Goal: Information Seeking & Learning: Learn about a topic

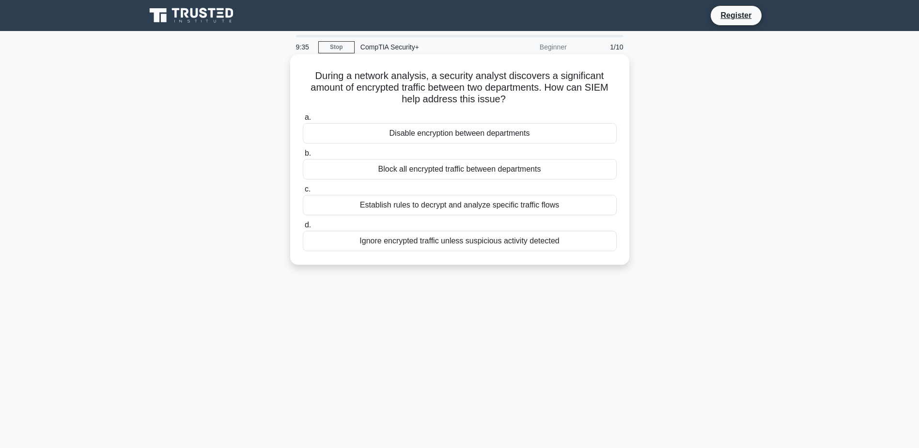
click at [517, 214] on div "Establish rules to decrypt and analyze specific traffic flows" at bounding box center [460, 205] width 314 height 20
click at [303, 192] on input "c. Establish rules to decrypt and analyze specific traffic flows" at bounding box center [303, 189] width 0 height 6
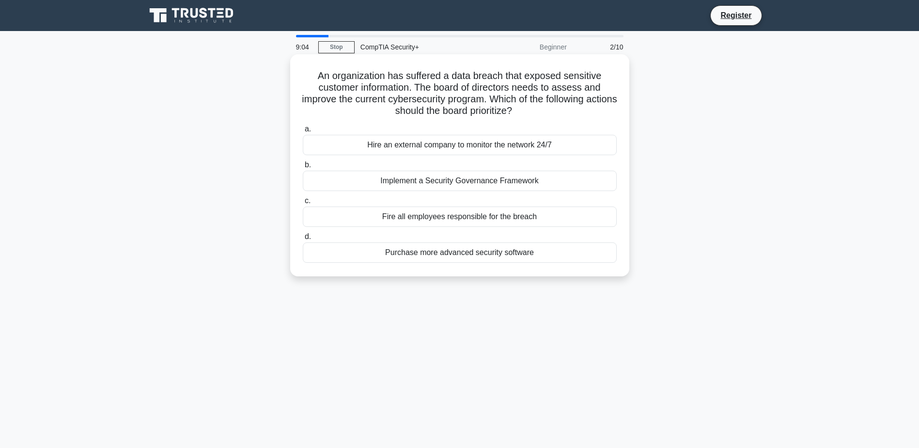
click at [456, 179] on div "Implement a Security Governance Framework" at bounding box center [460, 181] width 314 height 20
click at [303, 168] on input "b. Implement a Security Governance Framework" at bounding box center [303, 165] width 0 height 6
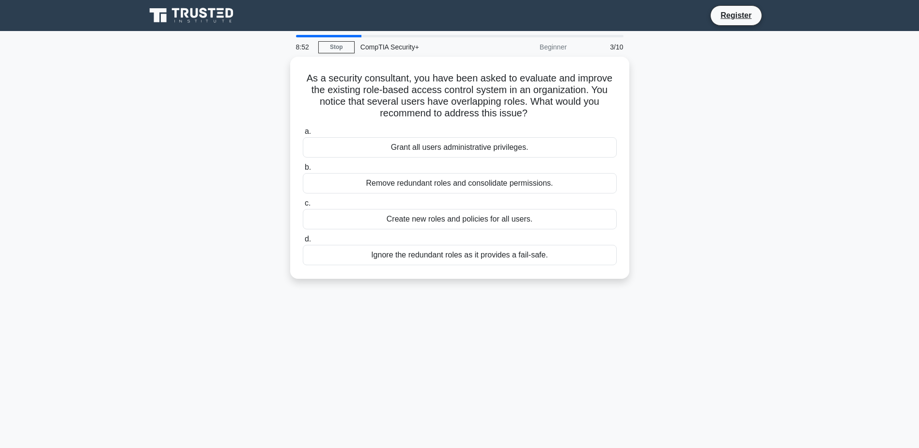
click at [456, 179] on div "Remove redundant roles and consolidate permissions." at bounding box center [460, 183] width 314 height 20
click at [303, 171] on input "b. Remove redundant roles and consolidate permissions." at bounding box center [303, 167] width 0 height 6
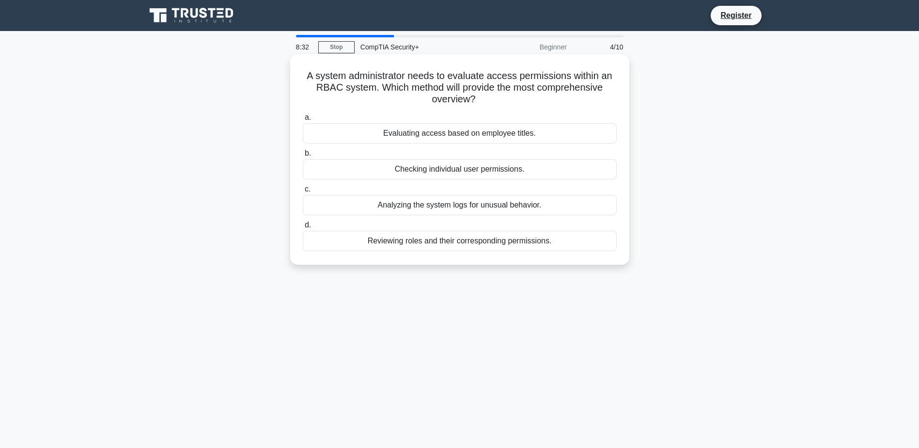
click at [453, 244] on div "Reviewing roles and their corresponding permissions." at bounding box center [460, 241] width 314 height 20
click at [303, 228] on input "d. Reviewing roles and their corresponding permissions." at bounding box center [303, 225] width 0 height 6
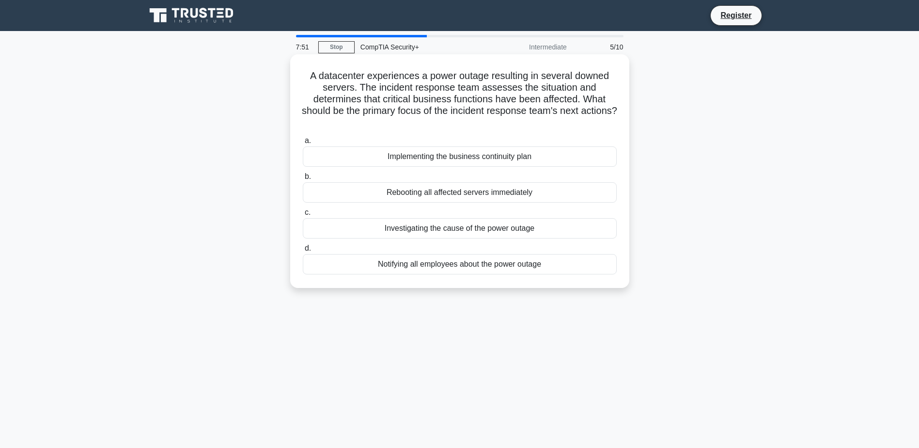
click at [506, 160] on div "Implementing the business continuity plan" at bounding box center [460, 156] width 314 height 20
click at [303, 144] on input "a. Implementing the business continuity plan" at bounding box center [303, 141] width 0 height 6
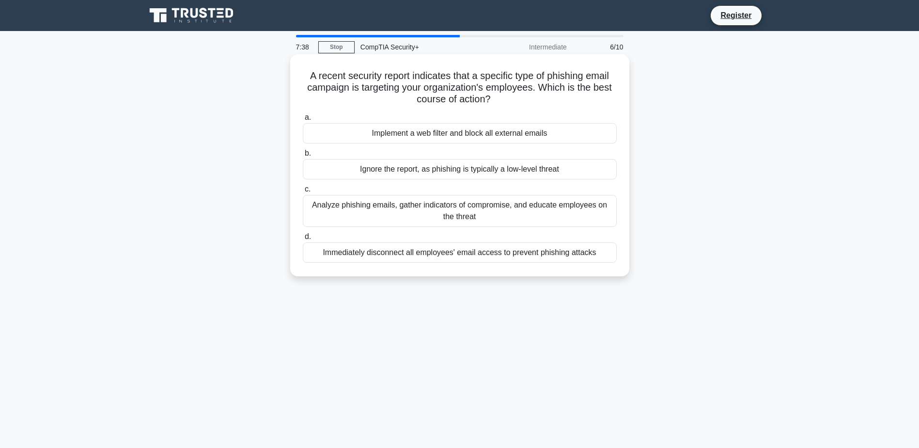
click at [529, 209] on div "Analyze phishing emails, gather indicators of compromise, and educate employees…" at bounding box center [460, 211] width 314 height 32
click at [303, 192] on input "c. Analyze phishing emails, gather indicators of compromise, and educate employ…" at bounding box center [303, 189] width 0 height 6
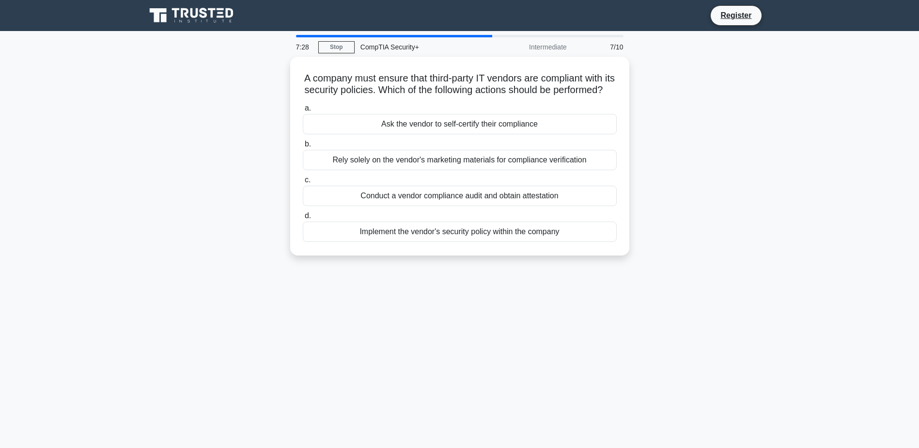
click at [529, 206] on div "Conduct a vendor compliance audit and obtain attestation" at bounding box center [460, 196] width 314 height 20
click at [303, 183] on input "c. Conduct a vendor compliance audit and obtain attestation" at bounding box center [303, 180] width 0 height 6
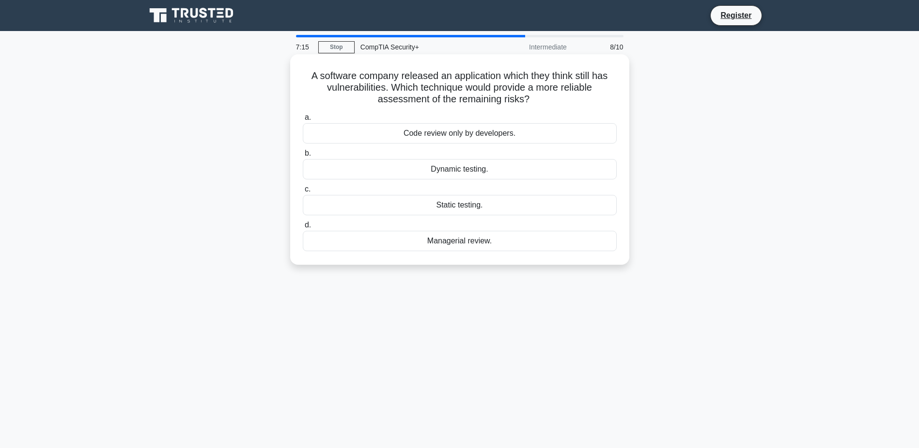
click at [485, 168] on div "Dynamic testing." at bounding box center [460, 169] width 314 height 20
click at [303, 156] on input "b. Dynamic testing." at bounding box center [303, 153] width 0 height 6
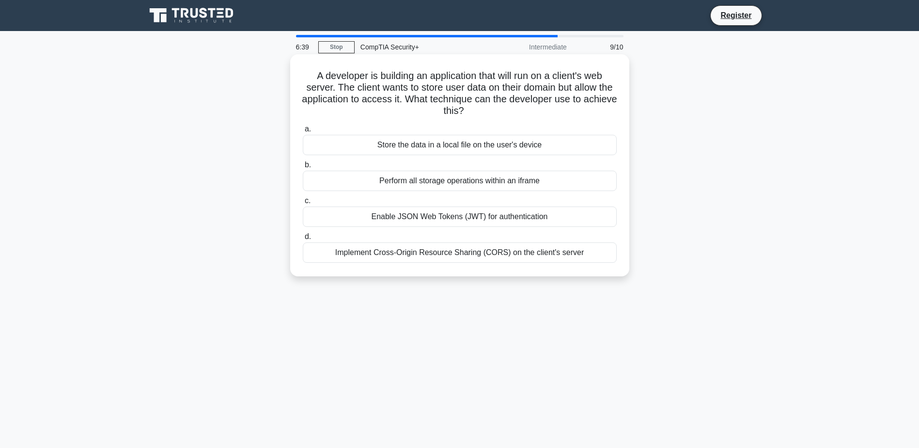
click at [471, 254] on div "Implement Cross-Origin Resource Sharing (CORS) on the client's server" at bounding box center [460, 252] width 314 height 20
click at [303, 240] on input "d. Implement Cross-Origin Resource Sharing (CORS) on the client's server" at bounding box center [303, 237] width 0 height 6
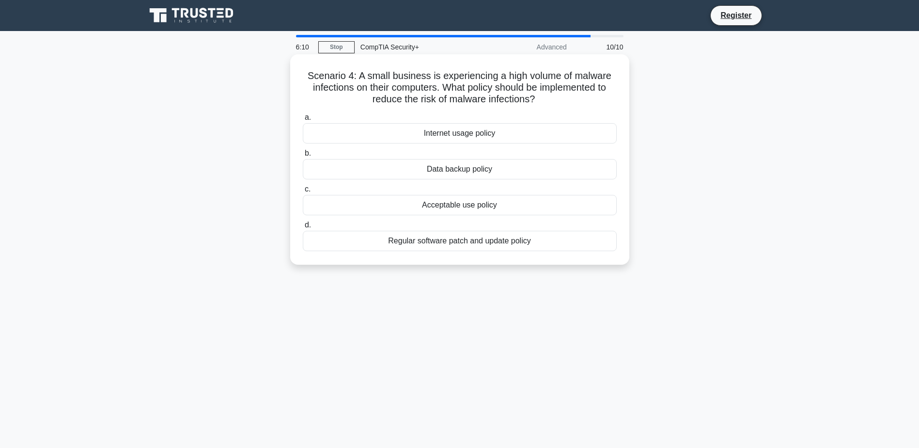
click at [446, 143] on div "Internet usage policy" at bounding box center [460, 133] width 314 height 20
click at [303, 121] on input "a. Internet usage policy" at bounding box center [303, 117] width 0 height 6
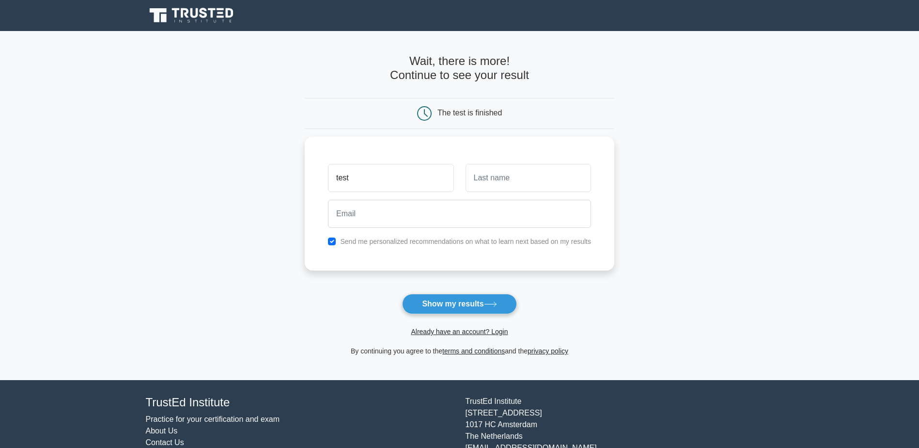
type input "test"
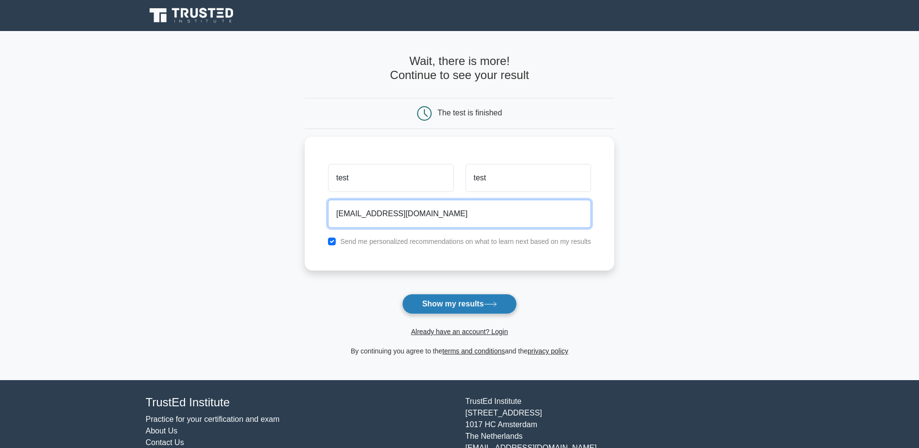
type input "[EMAIL_ADDRESS][DOMAIN_NAME]"
click at [470, 307] on button "Show my results" at bounding box center [459, 304] width 114 height 20
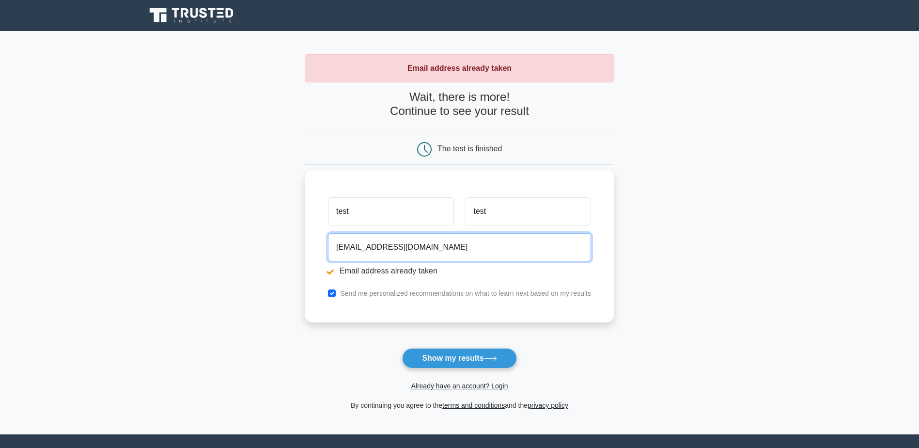
click at [350, 251] on input "[EMAIL_ADDRESS][DOMAIN_NAME]" at bounding box center [459, 247] width 263 height 28
type input "[EMAIL_ADDRESS][DOMAIN_NAME]"
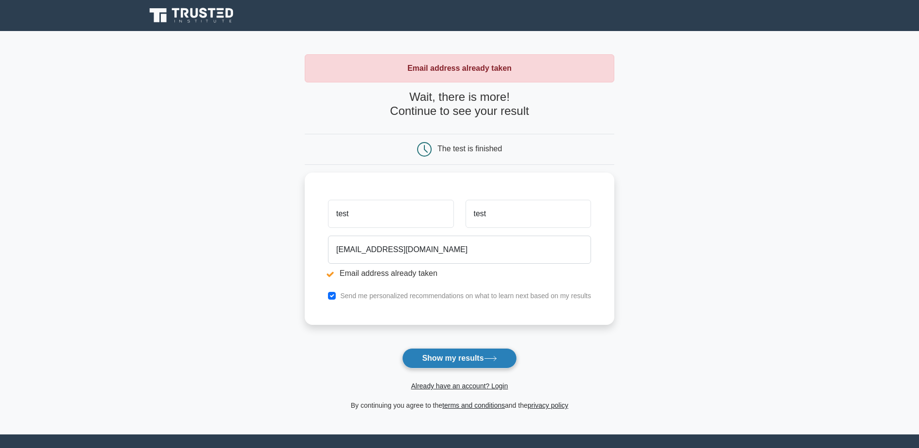
click at [467, 362] on button "Show my results" at bounding box center [459, 358] width 114 height 20
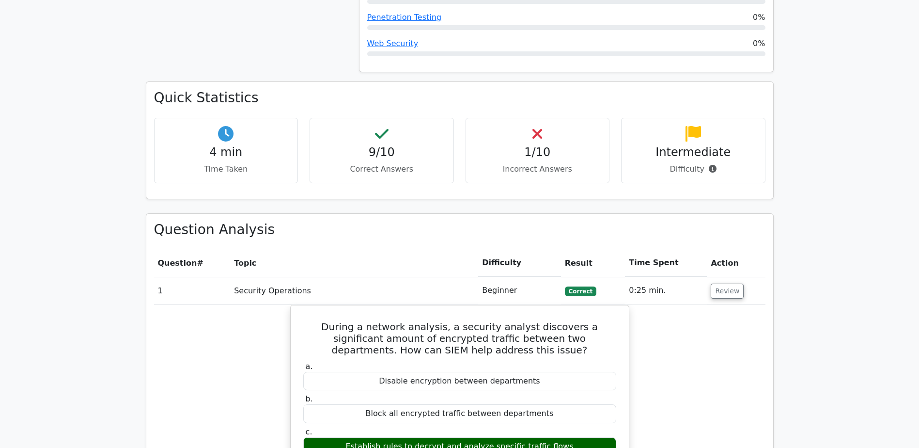
scroll to position [630, 0]
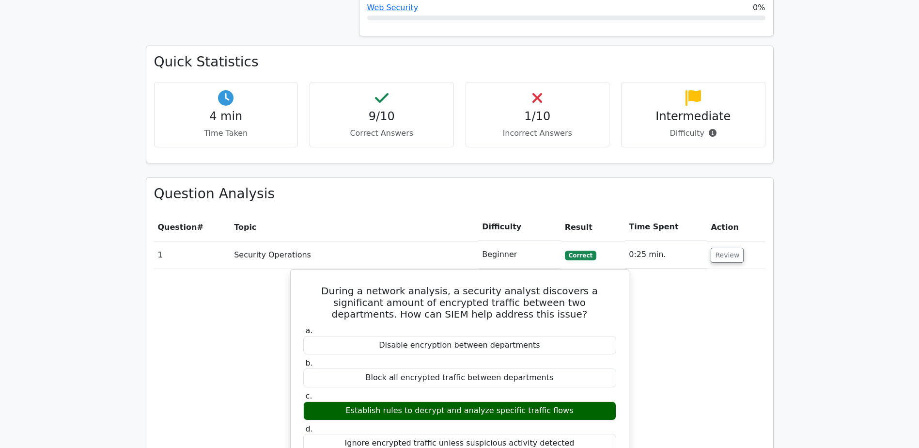
click at [532, 90] on icon at bounding box center [537, 98] width 10 height 16
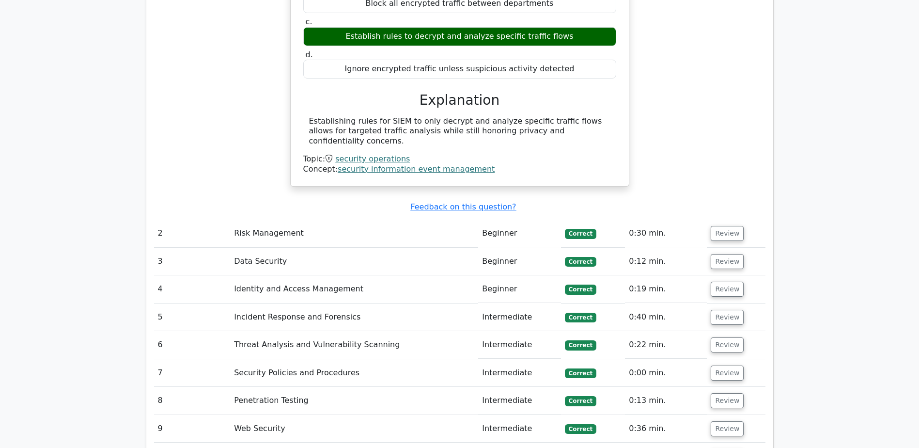
scroll to position [1114, 0]
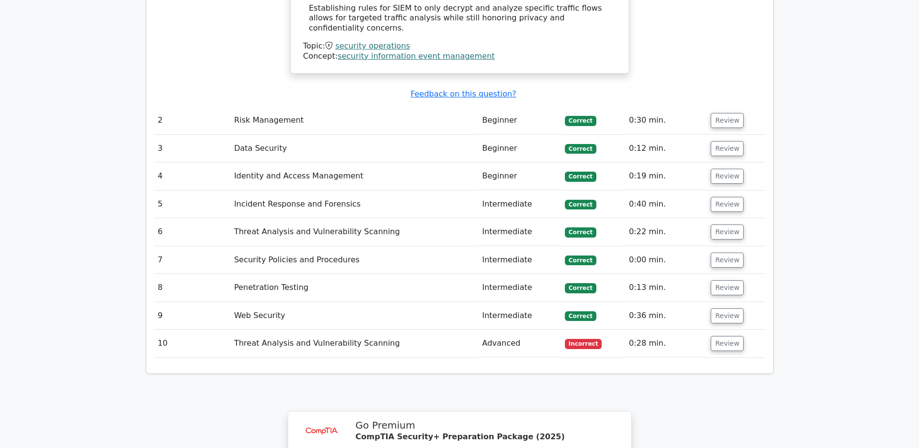
click at [325, 329] on td "Threat Analysis and Vulnerability Scanning" at bounding box center [354, 343] width 248 height 28
click at [720, 336] on button "Review" at bounding box center [727, 343] width 33 height 15
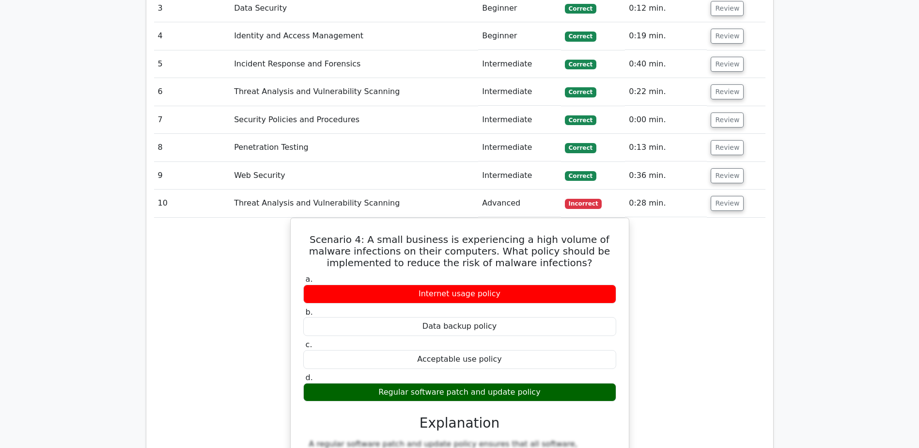
scroll to position [1260, 0]
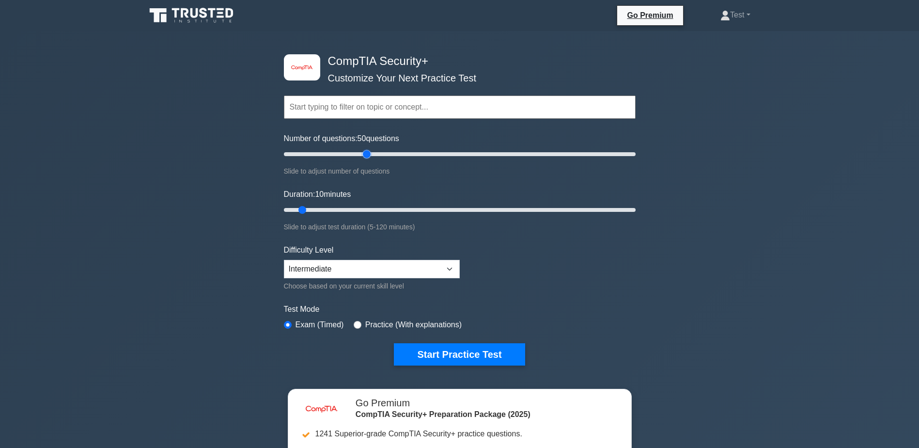
drag, startPoint x: 299, startPoint y: 155, endPoint x: 369, endPoint y: 151, distance: 69.9
type input "50"
click at [369, 151] on input "Number of questions: 50 questions" at bounding box center [460, 154] width 352 height 12
drag, startPoint x: 304, startPoint y: 206, endPoint x: 729, endPoint y: 202, distance: 424.9
type input "120"
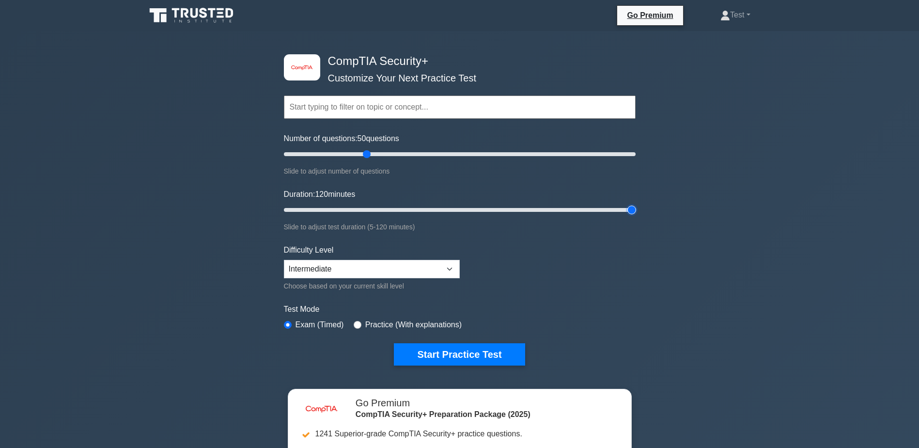
click at [636, 204] on input "Duration: 120 minutes" at bounding box center [460, 210] width 352 height 12
click at [446, 266] on select "Beginner Intermediate Expert" at bounding box center [372, 269] width 176 height 18
click at [431, 274] on select "Beginner Intermediate Expert" at bounding box center [372, 269] width 176 height 18
select select "expert"
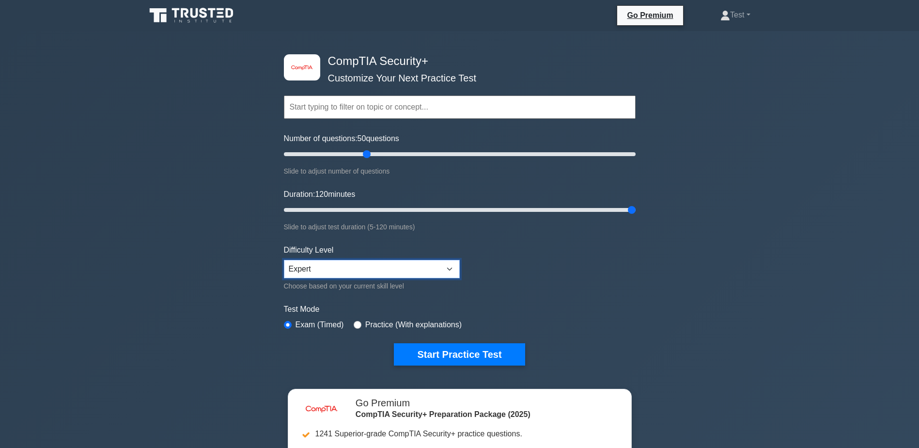
click at [284, 260] on select "Beginner Intermediate Expert" at bounding box center [372, 269] width 176 height 18
click at [418, 320] on label "Practice (With explanations)" at bounding box center [413, 325] width 96 height 12
click at [355, 327] on input "radio" at bounding box center [358, 325] width 8 height 8
radio input "true"
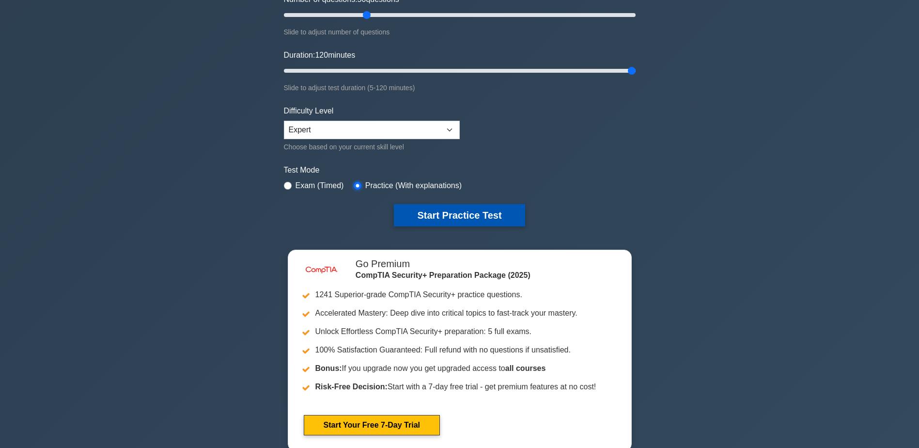
scroll to position [145, 0]
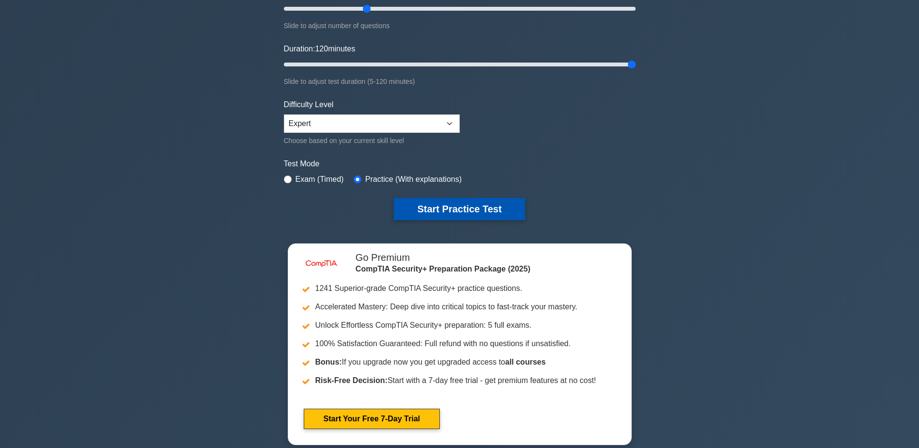
click at [410, 212] on button "Start Practice Test" at bounding box center [459, 209] width 131 height 22
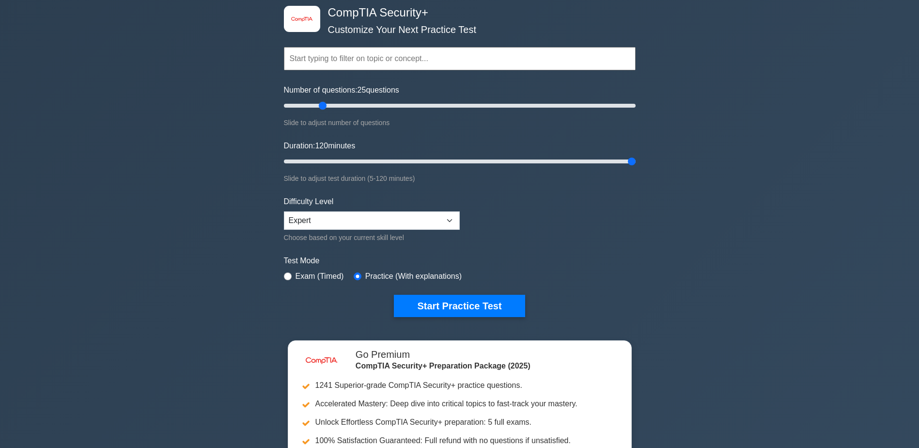
drag, startPoint x: 367, startPoint y: 104, endPoint x: 321, endPoint y: 105, distance: 46.5
type input "25"
click at [321, 105] on input "Number of questions: 25 questions" at bounding box center [460, 106] width 352 height 12
click at [501, 309] on button "Start Practice Test" at bounding box center [459, 306] width 131 height 22
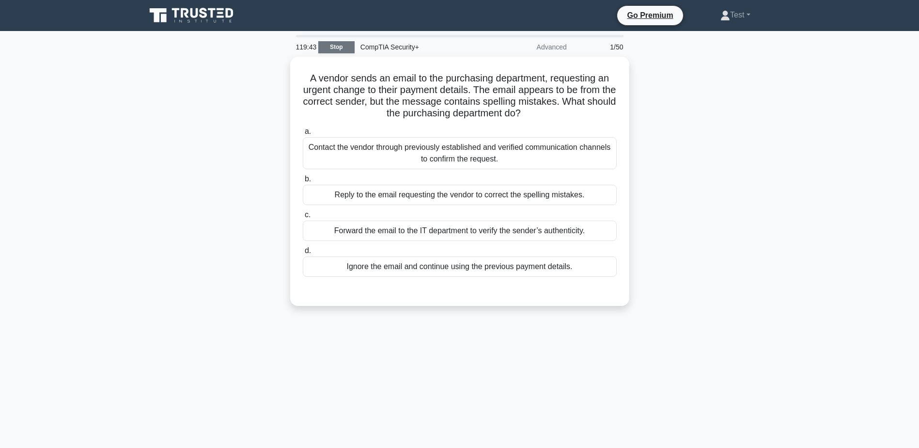
click at [346, 44] on link "Stop" at bounding box center [336, 47] width 36 height 12
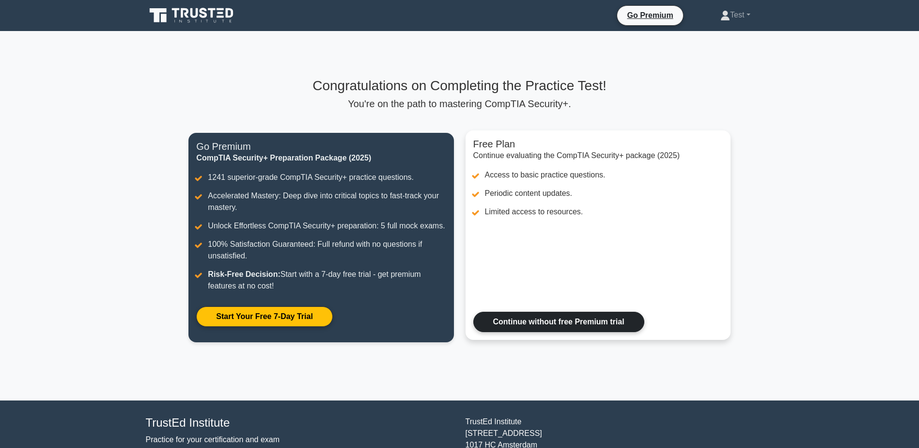
click at [551, 325] on link "Continue without free Premium trial" at bounding box center [558, 321] width 171 height 20
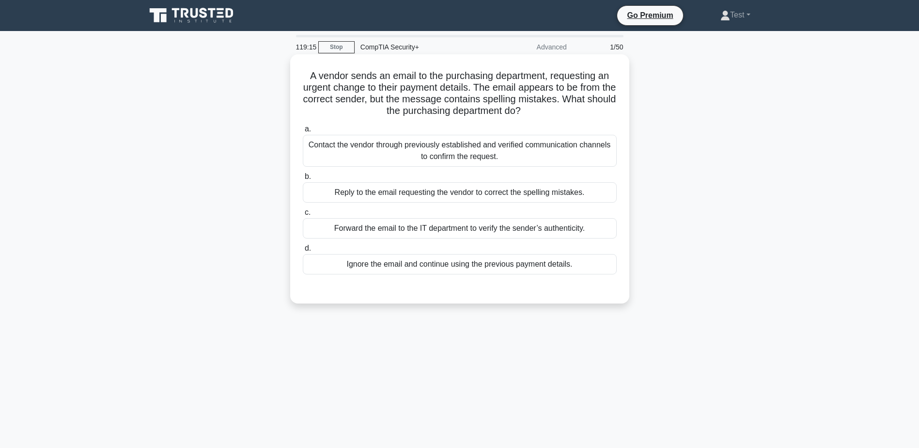
click at [498, 161] on div "Contact the vendor through previously established and verified communication ch…" at bounding box center [460, 151] width 314 height 32
click at [303, 132] on input "a. Contact the vendor through previously established and verified communication…" at bounding box center [303, 129] width 0 height 6
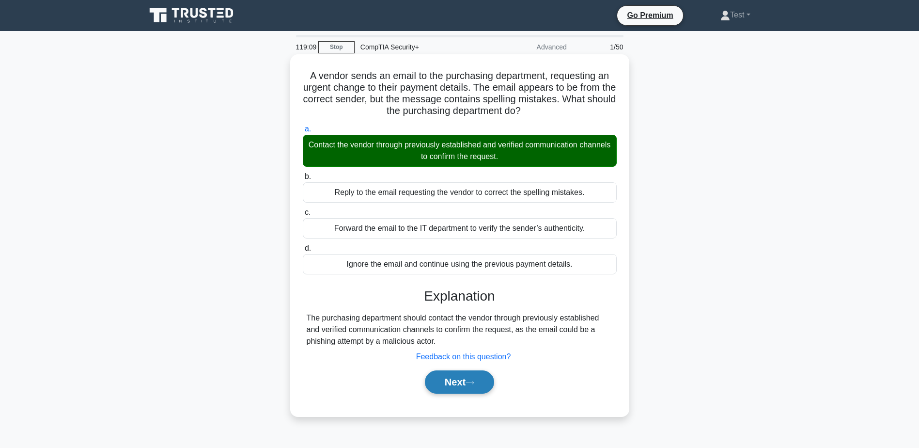
click at [475, 375] on button "Next" at bounding box center [459, 381] width 69 height 23
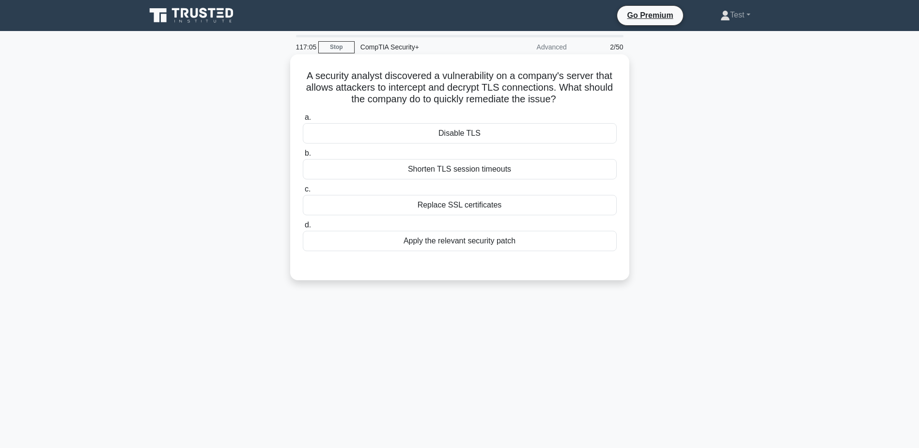
click at [510, 246] on div "Apply the relevant security patch" at bounding box center [460, 241] width 314 height 20
click at [303, 228] on input "d. Apply the relevant security patch" at bounding box center [303, 225] width 0 height 6
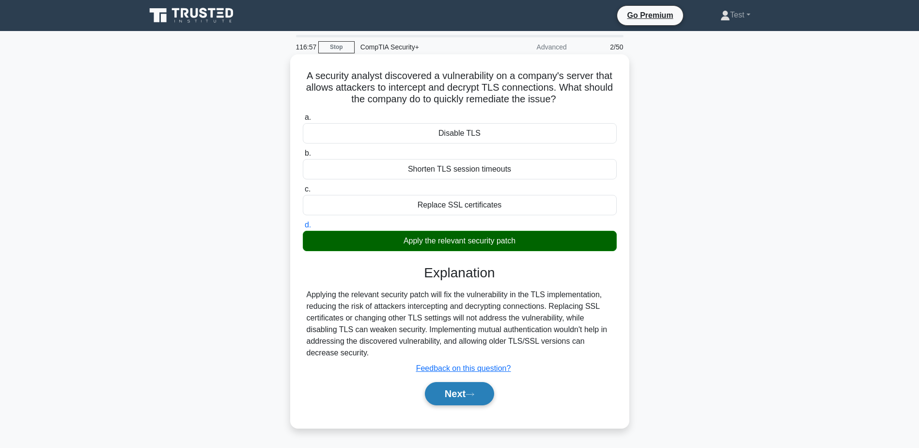
click at [476, 385] on button "Next" at bounding box center [459, 393] width 69 height 23
